Goal: Use online tool/utility: Utilize a website feature to perform a specific function

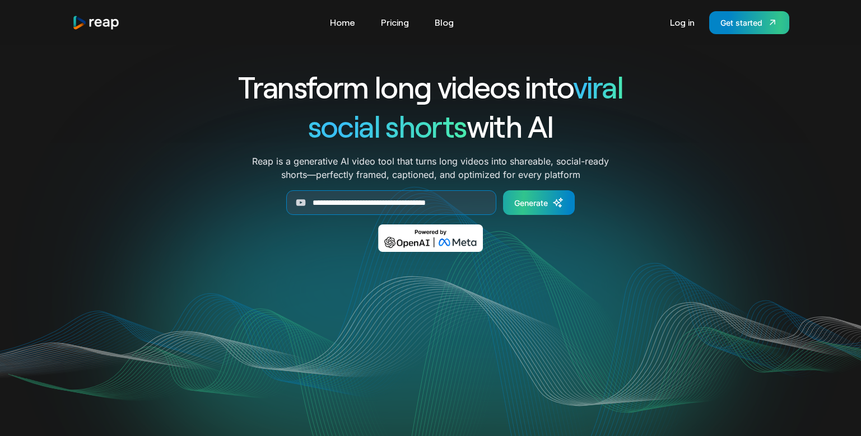
type input "**********"
click at [552, 203] on icon "Generate Form" at bounding box center [557, 202] width 11 height 11
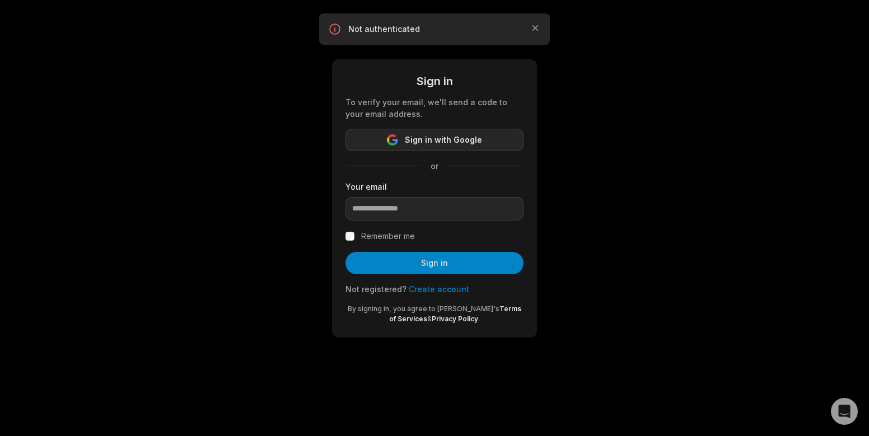
click at [454, 135] on span "Sign in with Google" at bounding box center [443, 139] width 77 height 13
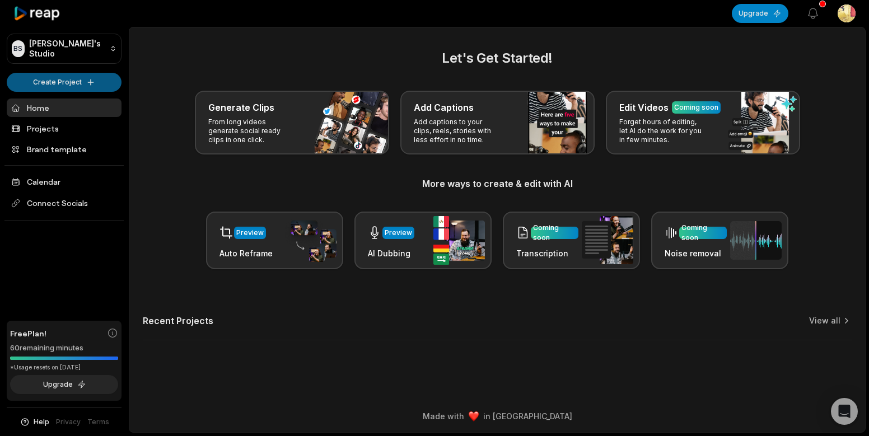
click at [71, 80] on html "BS [PERSON_NAME]'s Studio Create Project Home Projects Brand template Calendar …" at bounding box center [434, 218] width 869 height 436
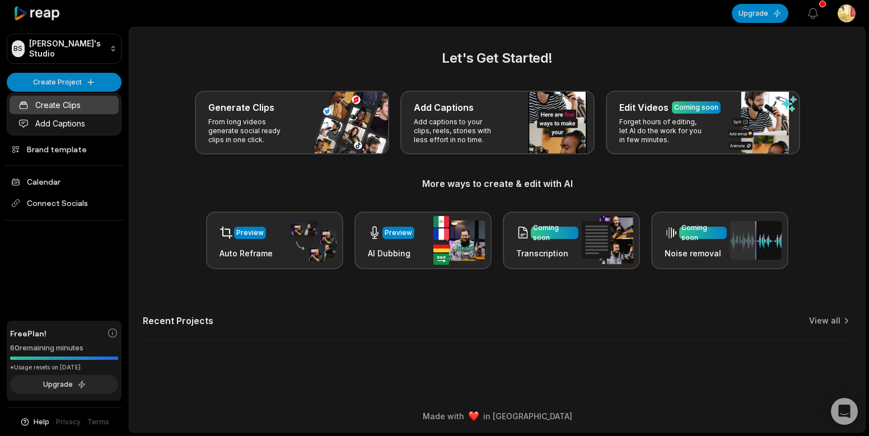
click at [77, 102] on link "Create Clips" at bounding box center [64, 105] width 109 height 18
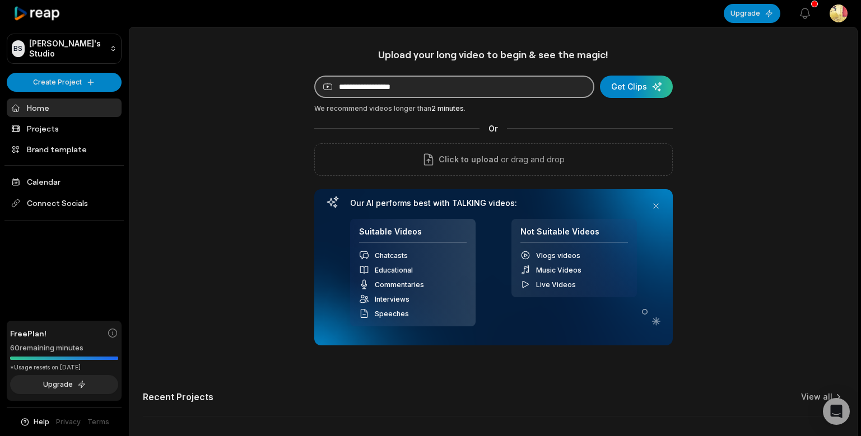
click at [396, 88] on input at bounding box center [454, 87] width 280 height 22
paste input "**********"
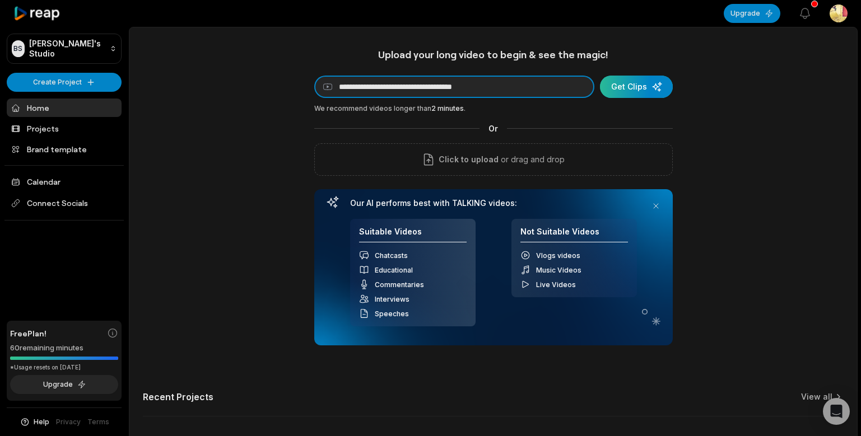
type input "**********"
click at [655, 88] on div "submit" at bounding box center [636, 87] width 73 height 22
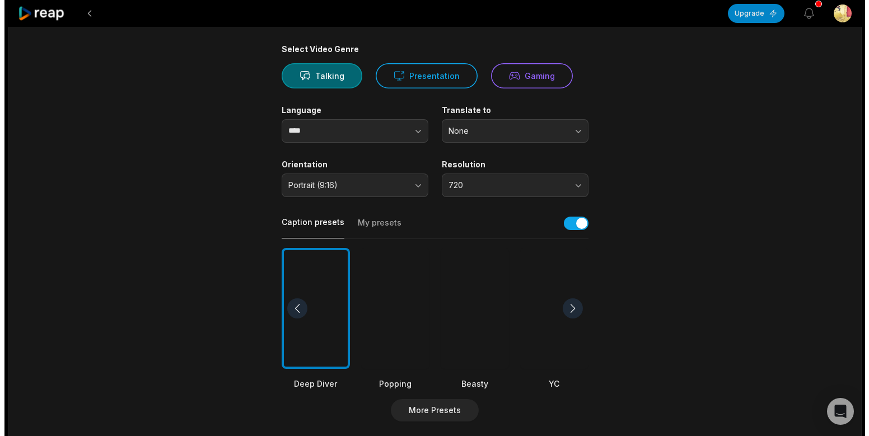
scroll to position [94, 0]
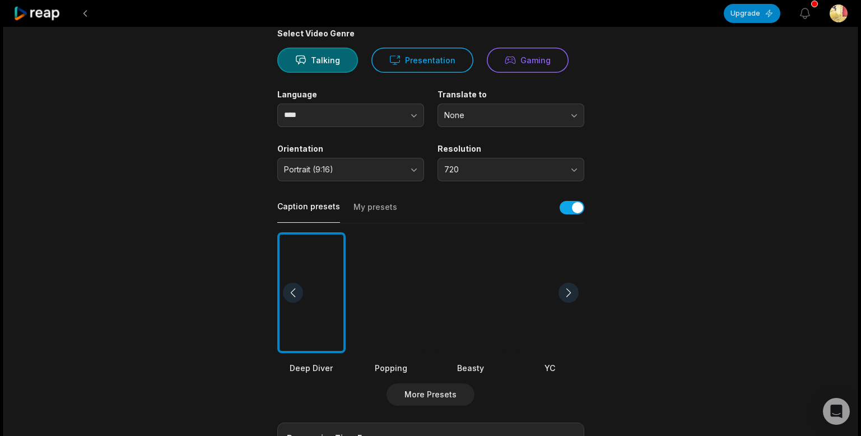
click at [568, 293] on div at bounding box center [568, 293] width 20 height 20
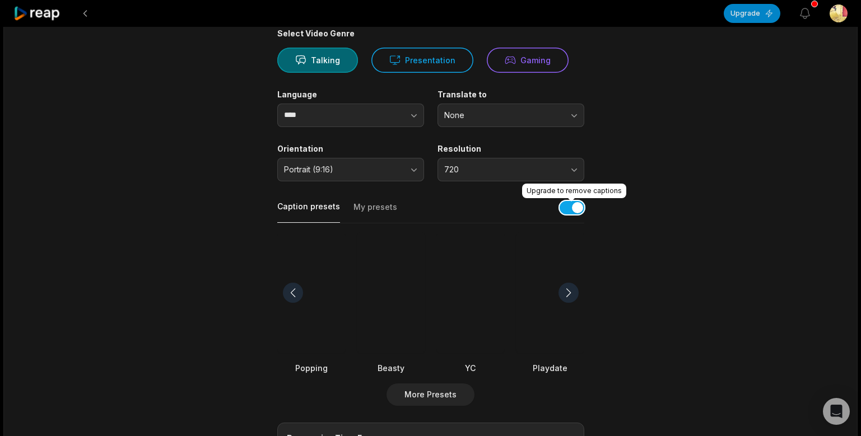
click at [583, 211] on button "button" at bounding box center [571, 207] width 25 height 13
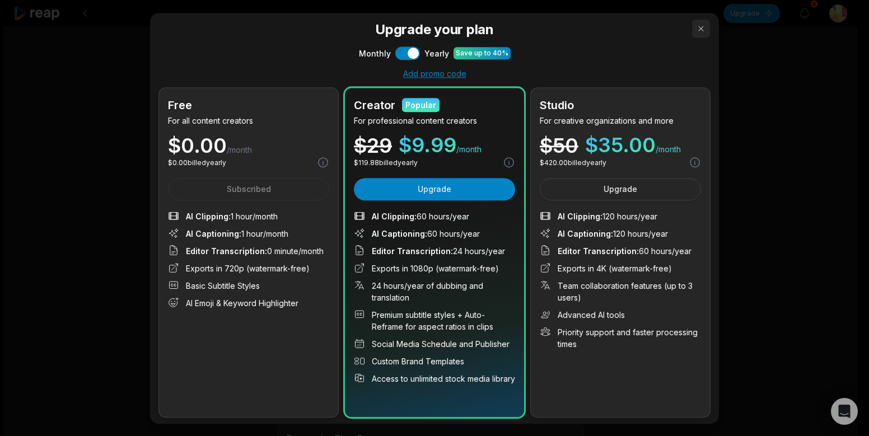
click at [697, 29] on button "button" at bounding box center [701, 29] width 18 height 18
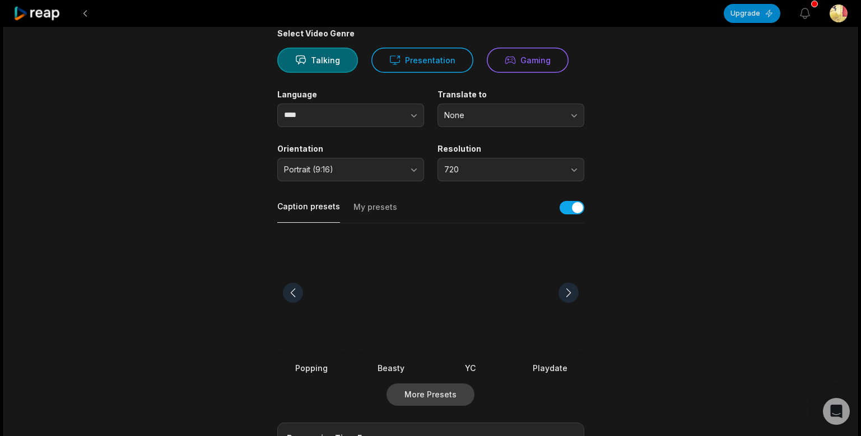
click at [430, 390] on button "More Presets" at bounding box center [430, 395] width 88 height 22
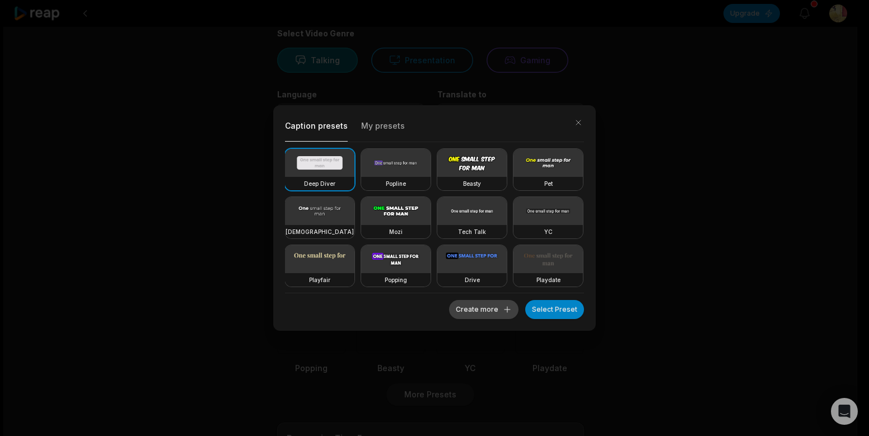
click at [488, 310] on button "Create more" at bounding box center [483, 309] width 69 height 19
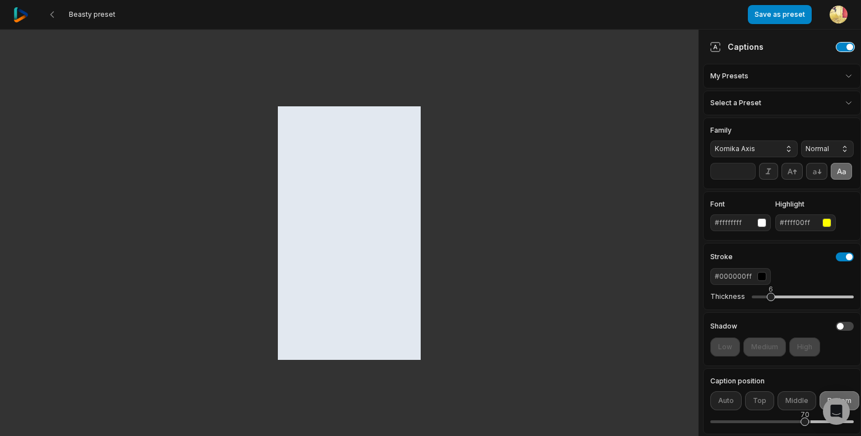
click at [842, 46] on button "button" at bounding box center [845, 47] width 18 height 9
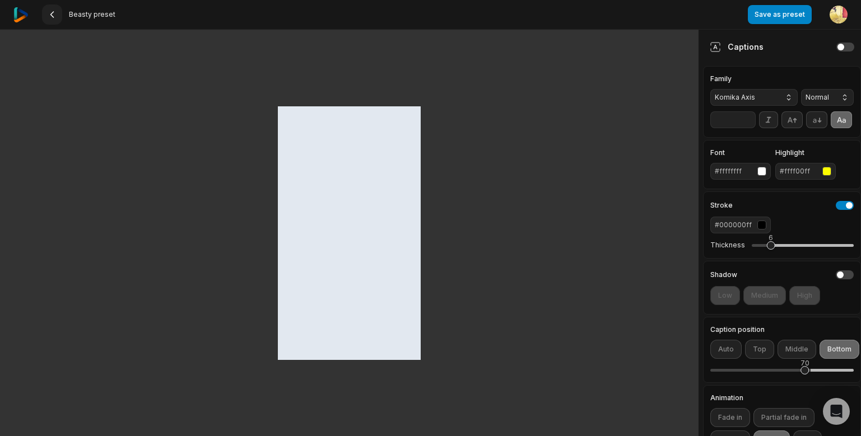
click at [58, 13] on button at bounding box center [52, 14] width 20 height 20
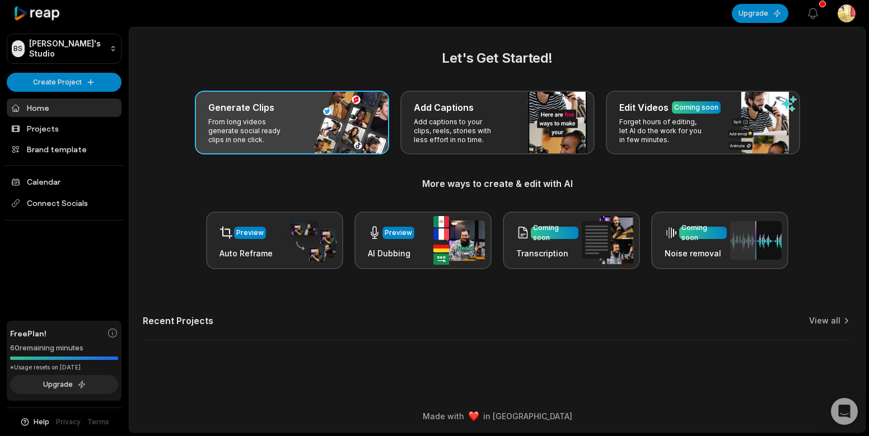
click at [322, 107] on div "Generate Clips" at bounding box center [291, 107] width 167 height 13
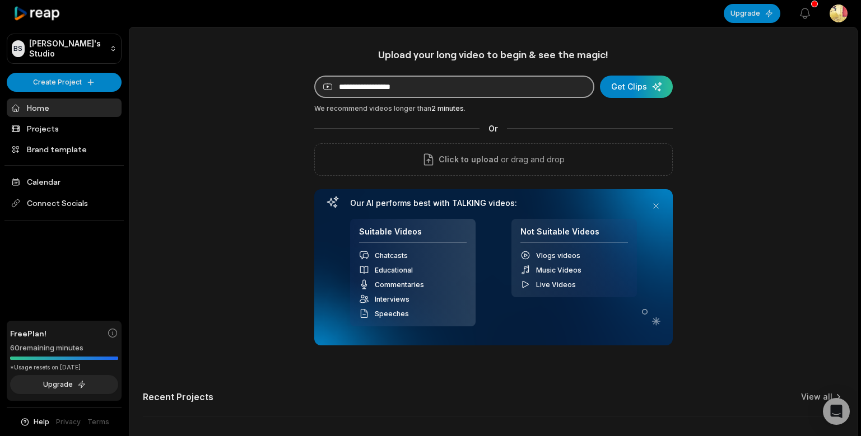
paste input "**********"
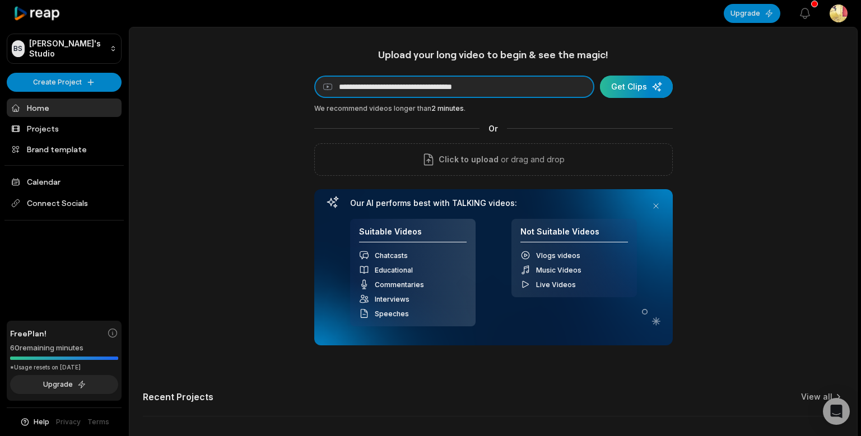
type input "**********"
click at [631, 88] on div "submit" at bounding box center [636, 87] width 73 height 22
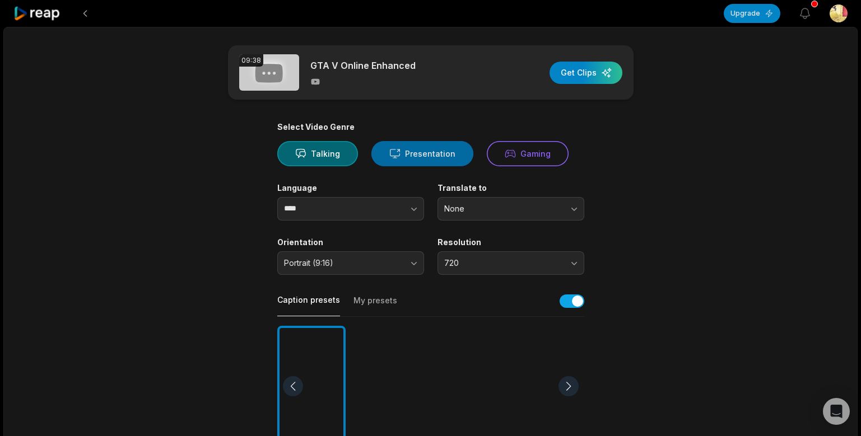
click at [459, 145] on button "Presentation" at bounding box center [422, 153] width 102 height 25
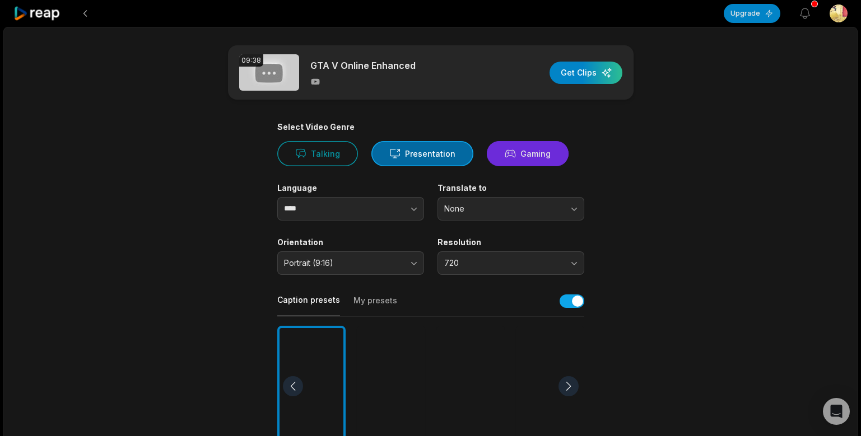
click at [529, 145] on button "Gaming" at bounding box center [528, 153] width 82 height 25
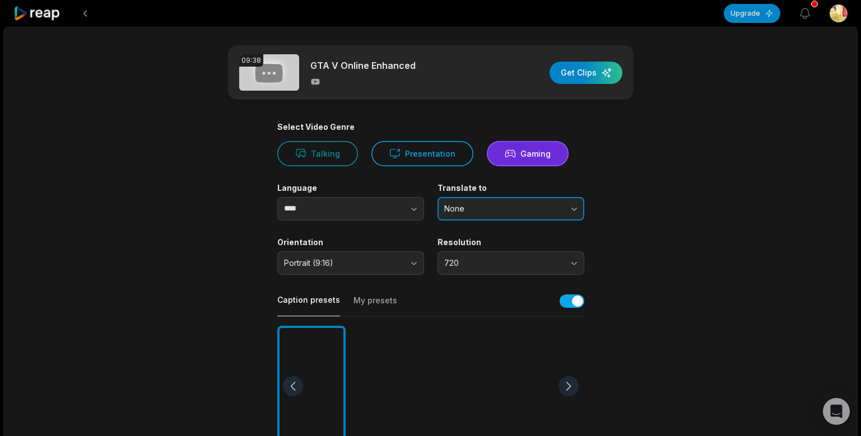
click at [513, 212] on span "None" at bounding box center [503, 209] width 118 height 10
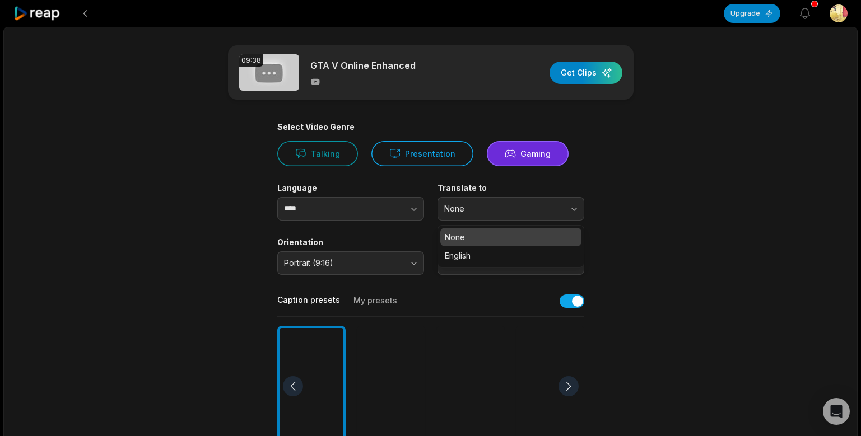
click at [479, 231] on p "None" at bounding box center [511, 237] width 132 height 12
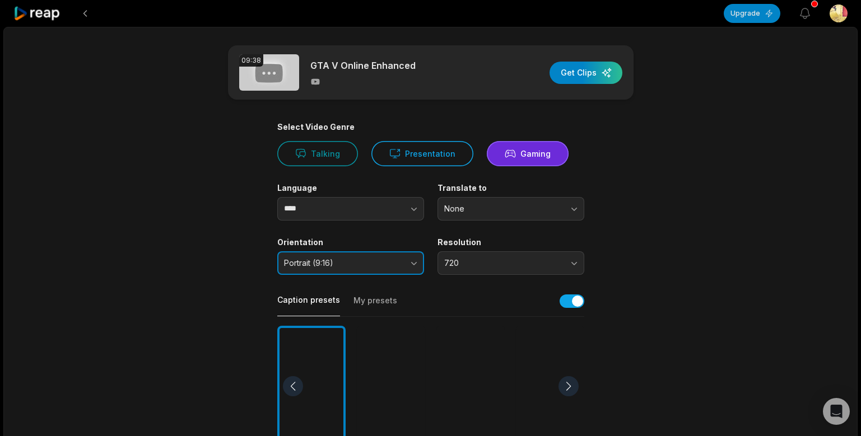
click at [356, 262] on span "Portrait (9:16)" at bounding box center [343, 263] width 118 height 10
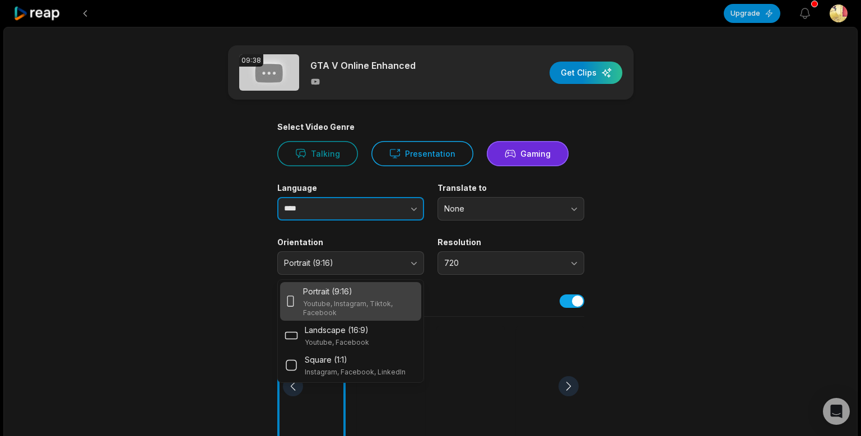
click at [372, 202] on button "button" at bounding box center [392, 209] width 64 height 24
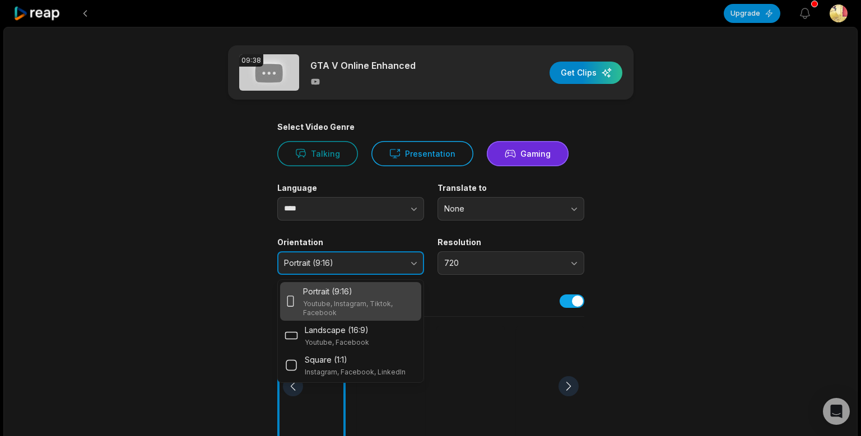
type input "****"
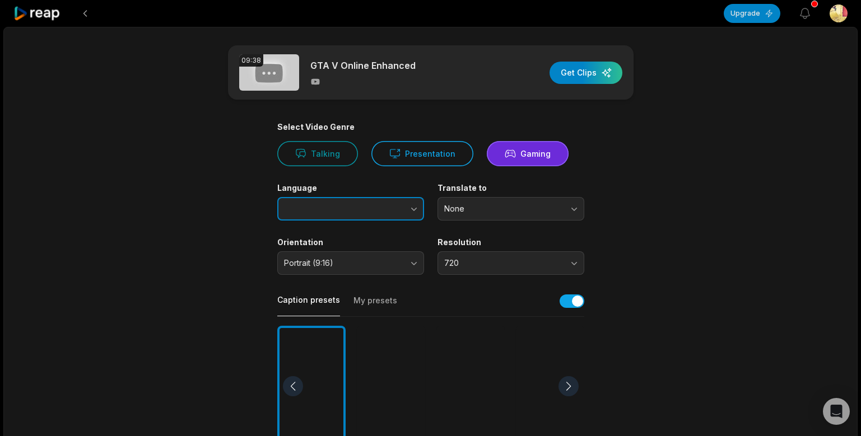
click at [372, 205] on button "button" at bounding box center [392, 209] width 64 height 24
click at [371, 206] on button "button" at bounding box center [392, 209] width 64 height 24
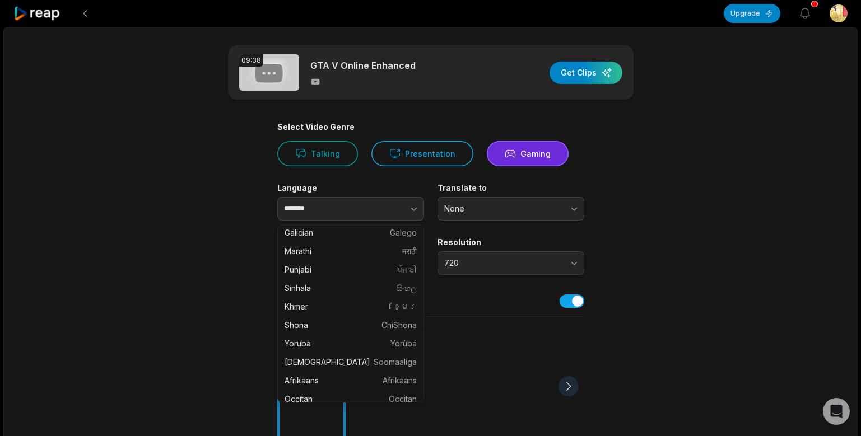
scroll to position [1694, 0]
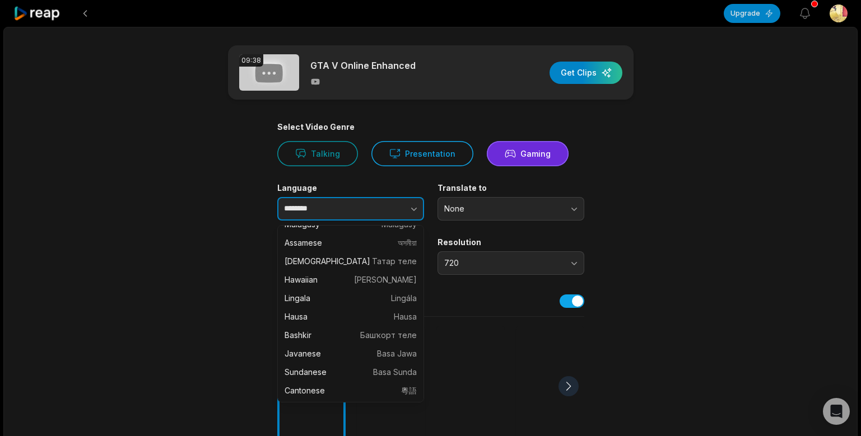
drag, startPoint x: 419, startPoint y: 417, endPoint x: 365, endPoint y: 242, distance: 183.5
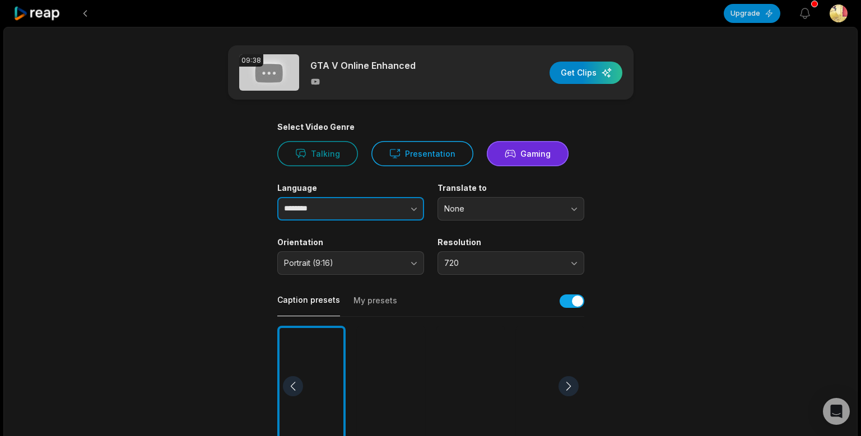
click at [406, 207] on button "button" at bounding box center [392, 209] width 64 height 24
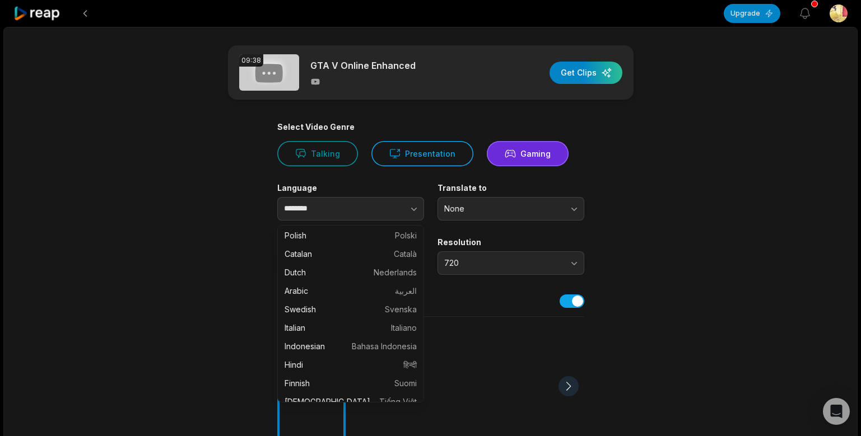
scroll to position [0, 0]
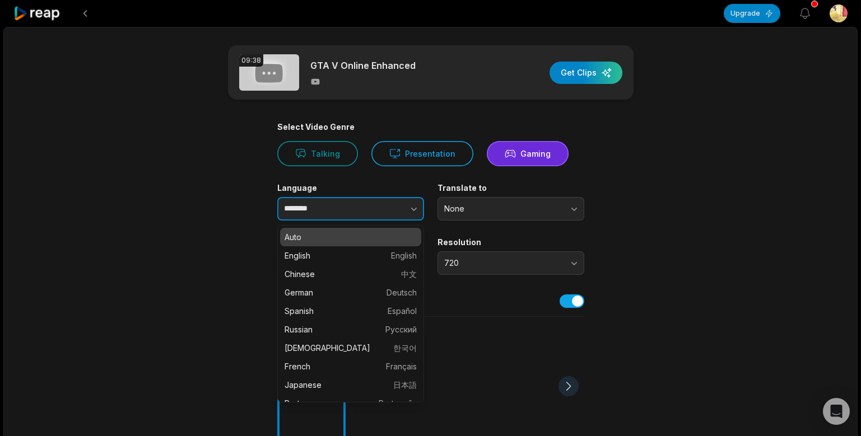
type input "****"
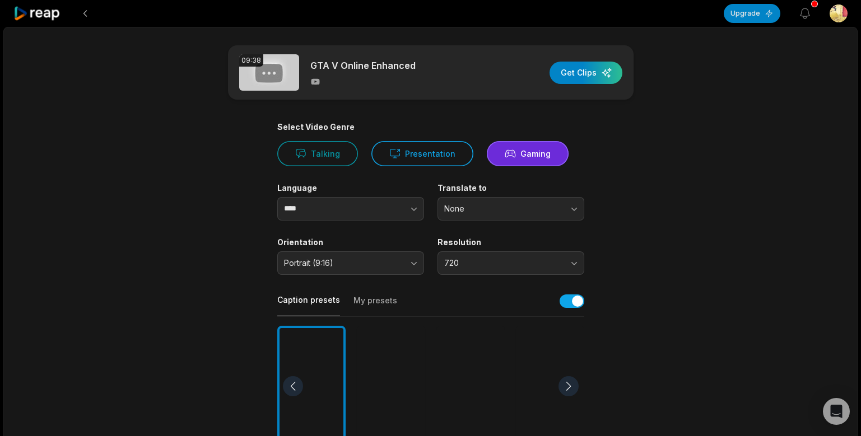
click at [651, 245] on main "09:38 GTA V Online Enhanced Get Clips Select Video Genre Talking Presentation G…" at bounding box center [431, 385] width 542 height 681
click at [580, 77] on div "button" at bounding box center [585, 73] width 73 height 22
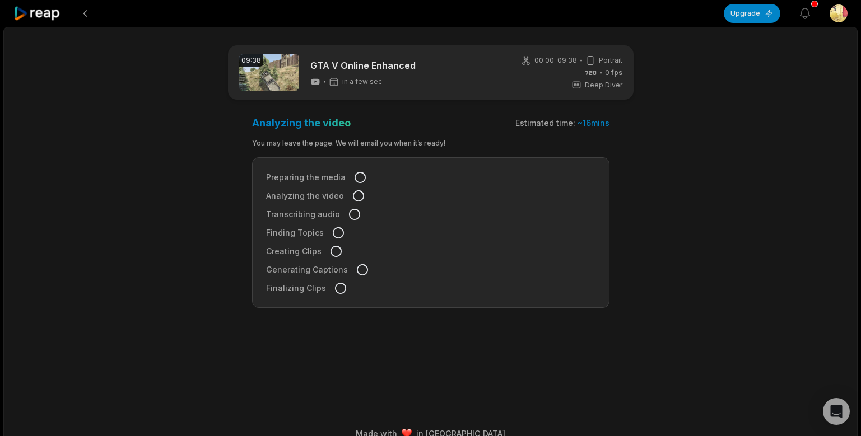
drag, startPoint x: 358, startPoint y: 174, endPoint x: 735, endPoint y: 175, distance: 376.3
click at [735, 174] on div "09:38 GTA V Online Enhanced in a few sec 00:00 - 09:38 Portrait 0 fps Deep Dive…" at bounding box center [430, 238] width 854 height 423
